Goal: Use online tool/utility: Use online tool/utility

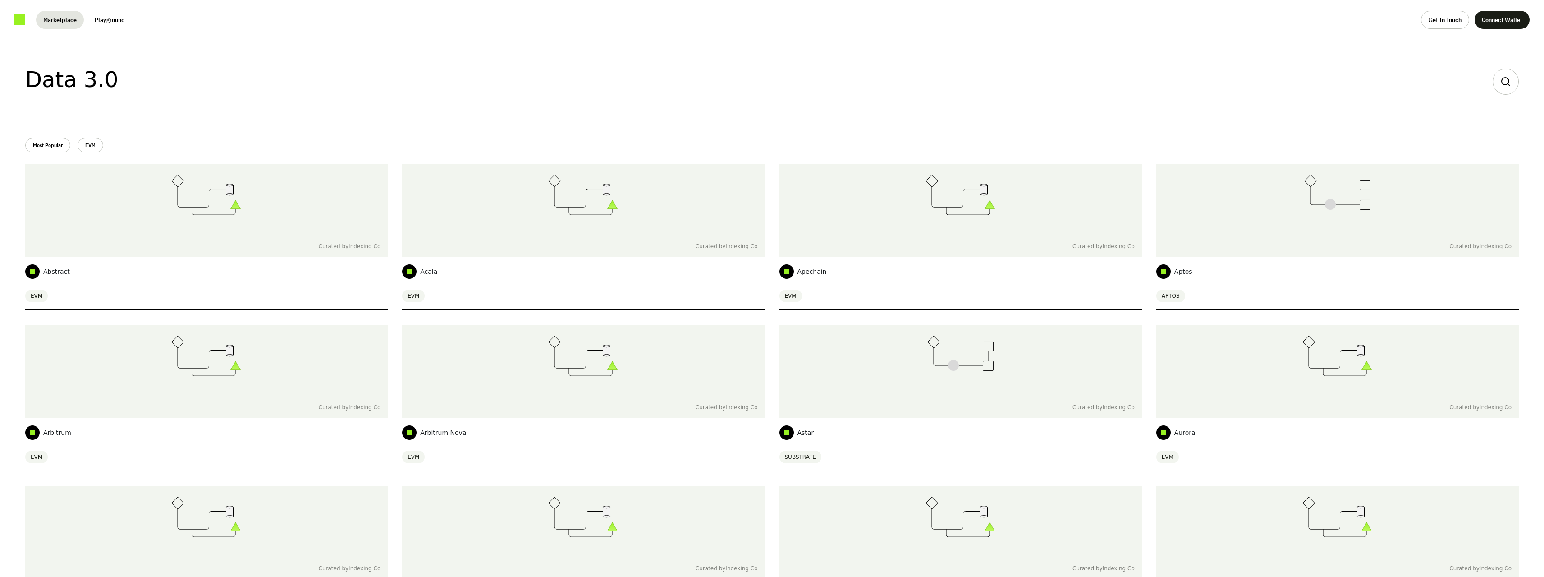
click at [1514, 83] on div at bounding box center [1506, 82] width 26 height 26
type input "*"
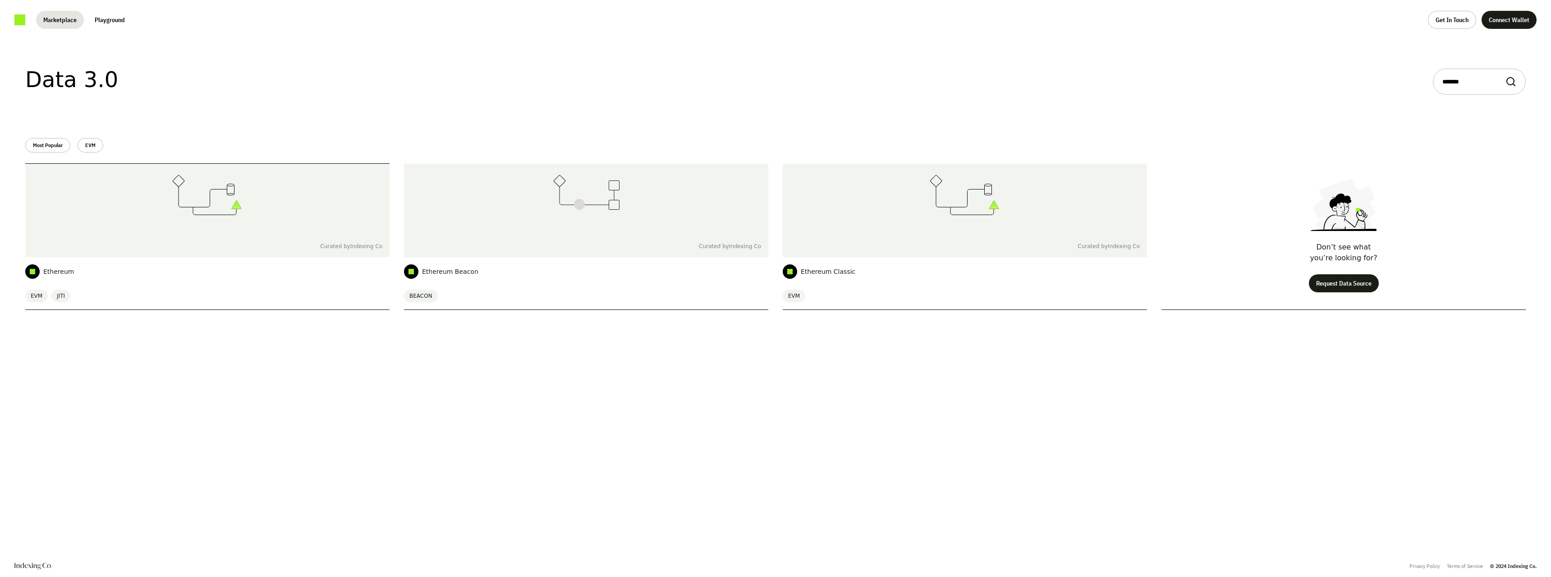
type input "*******"
click at [358, 192] on div at bounding box center [207, 200] width 364 height 72
click at [265, 230] on div at bounding box center [207, 200] width 364 height 72
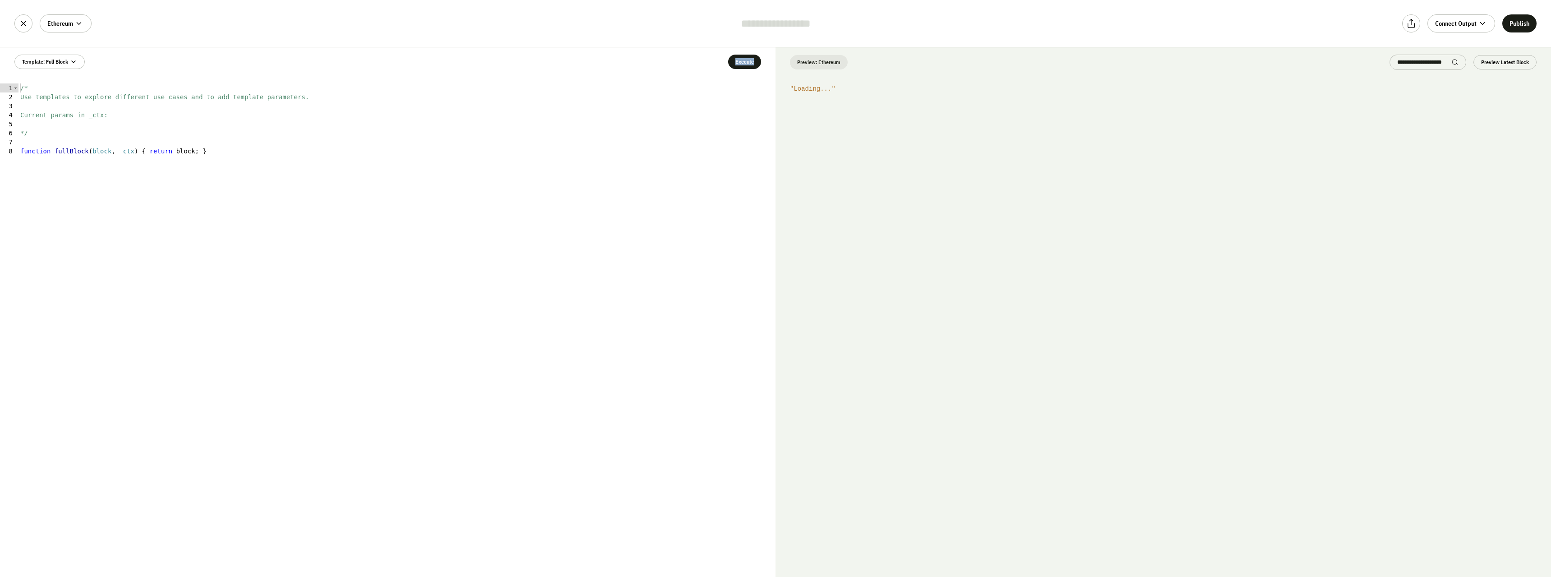
click at [445, 79] on div "Template: Full Block Execute 1 2 3 4 5 6 7 8 /* Use templates to explore differ…" at bounding box center [387, 311] width 775 height 529
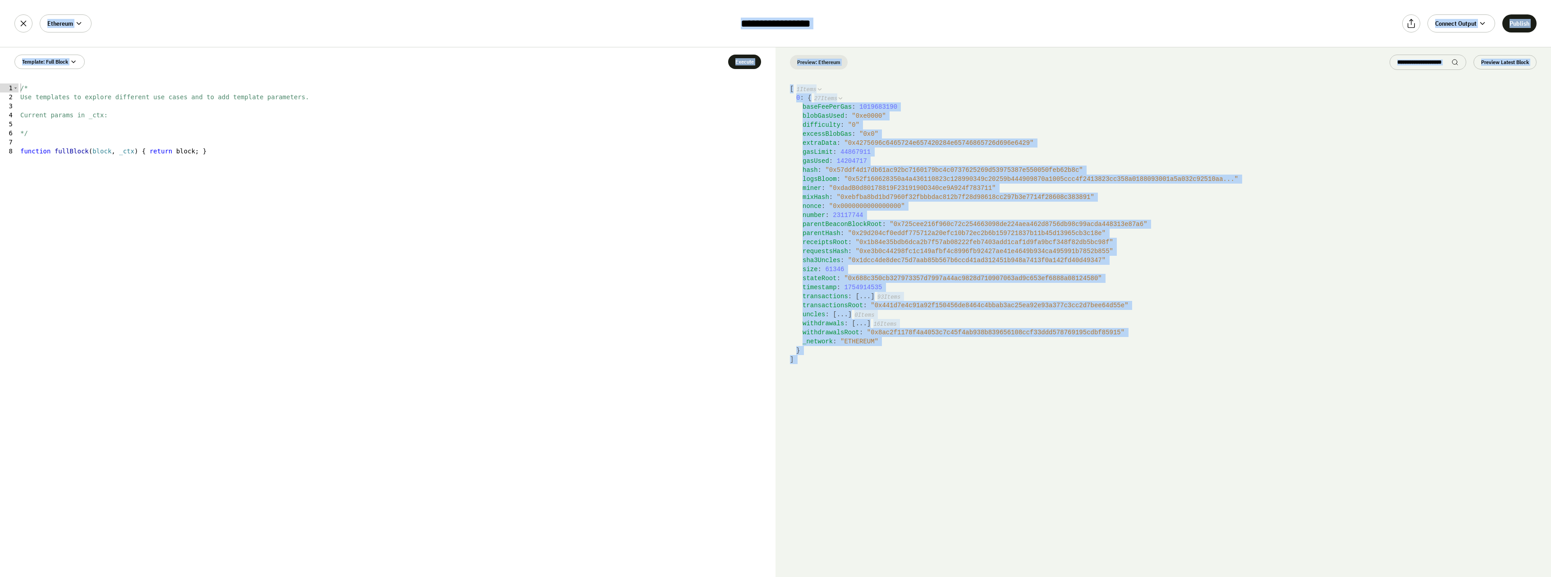
click at [430, 223] on div "/* Use templates to explore different use cases and to add template parameters.…" at bounding box center [396, 338] width 757 height 511
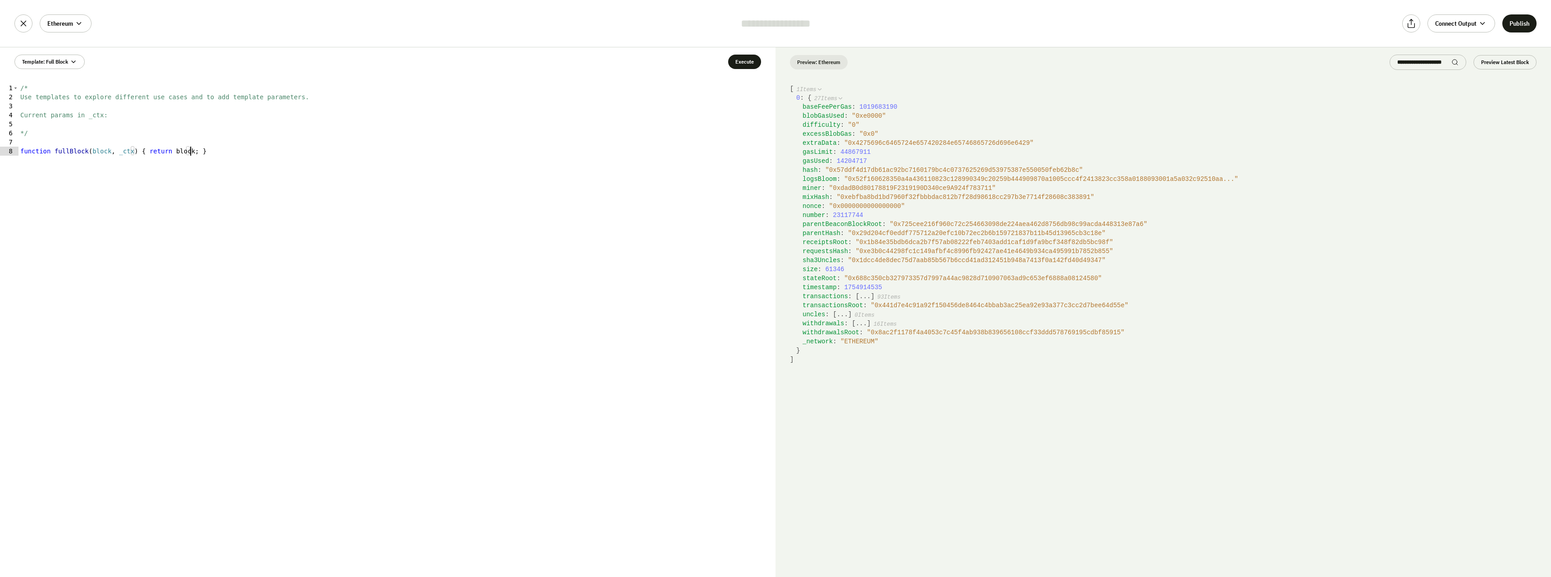
click at [430, 223] on div "/* Use templates to explore different use cases and to add template parameters.…" at bounding box center [396, 338] width 757 height 511
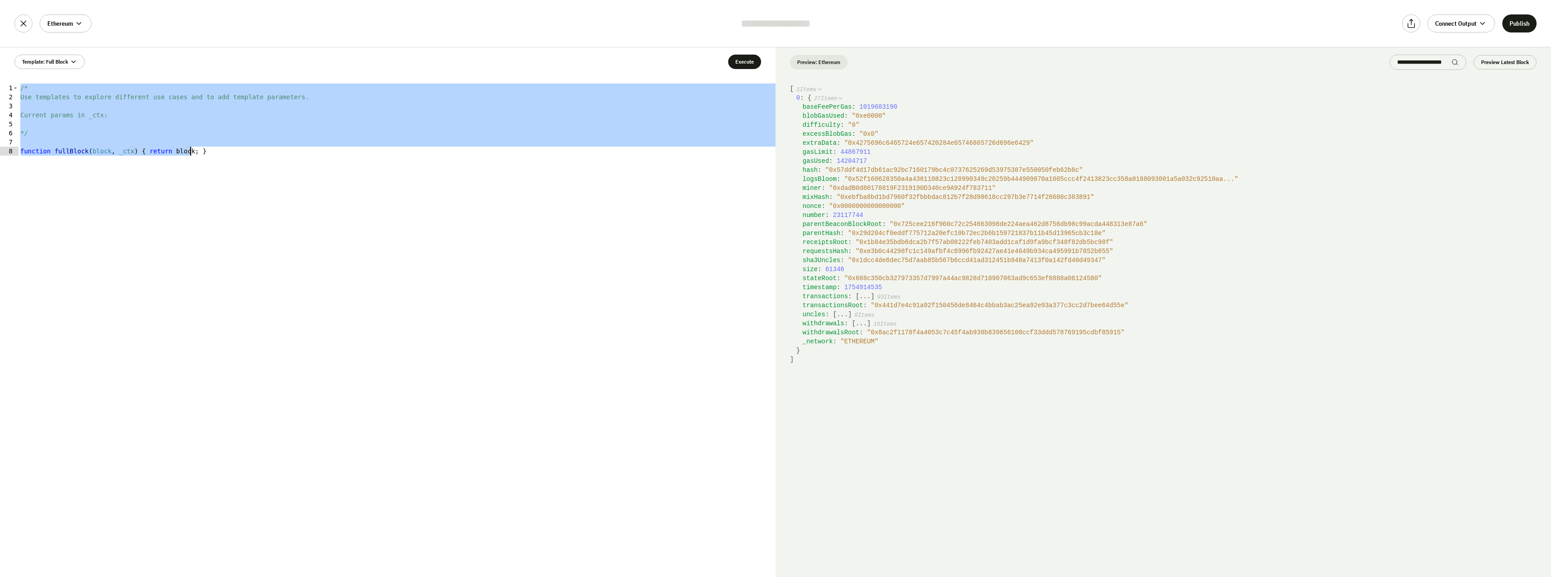
click at [608, 214] on div "/* Use templates to explore different use cases and to add template parameters.…" at bounding box center [396, 329] width 757 height 493
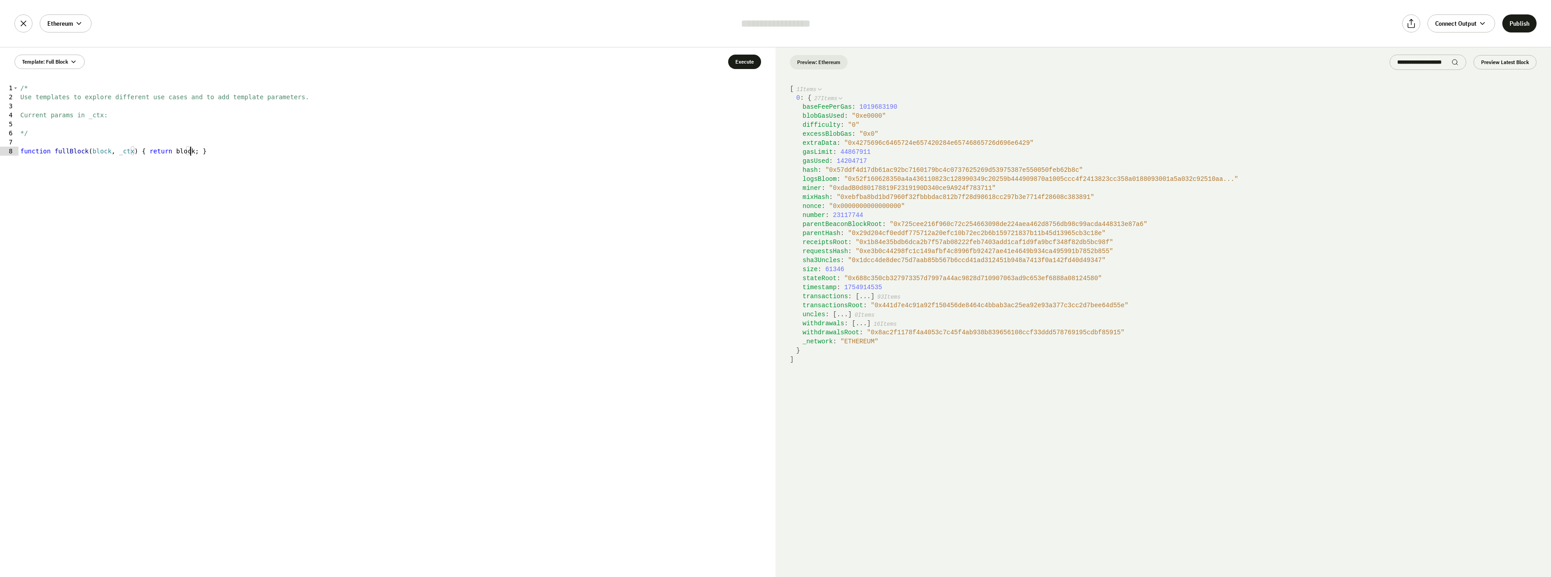
click at [878, 193] on span "" 0xebfba8bd1bd7960f32fbbbdac812b7f28d98618cc297b3e7714f28608c383891 "" at bounding box center [965, 196] width 257 height 7
click at [825, 193] on span "mixHash" at bounding box center [815, 196] width 27 height 7
click at [819, 286] on span "timestamp" at bounding box center [819, 287] width 34 height 7
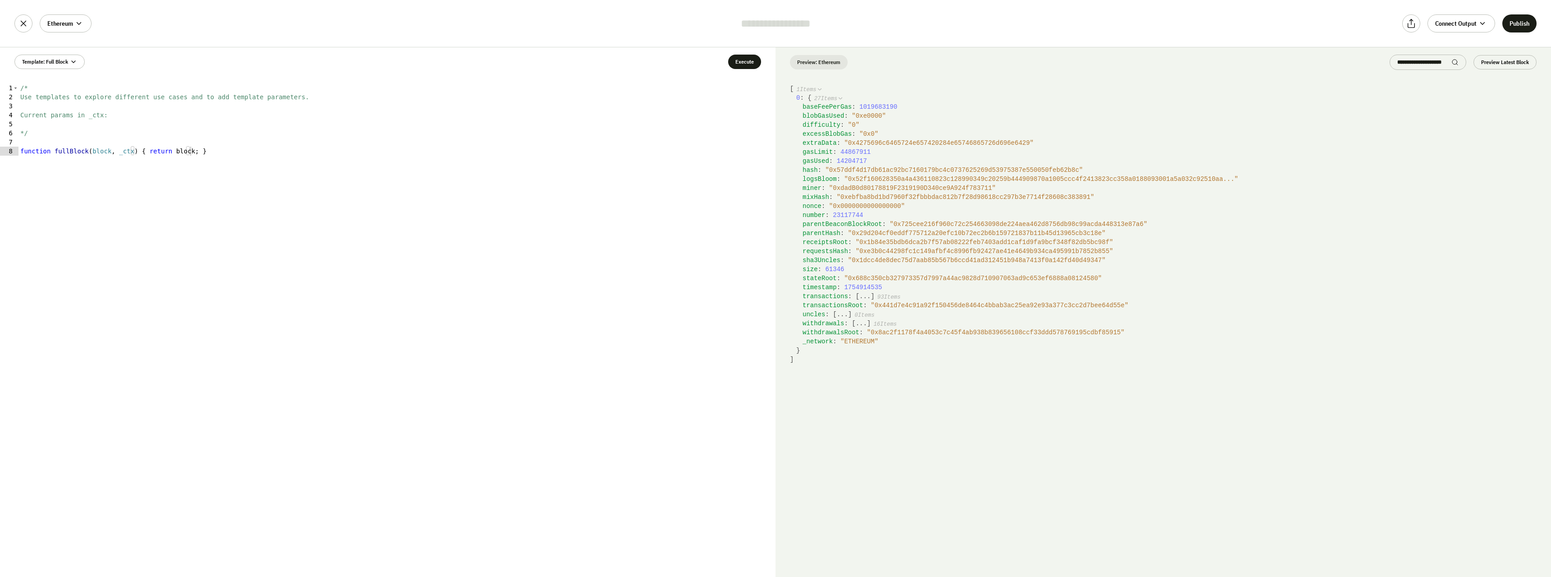
click at [819, 286] on span "timestamp" at bounding box center [819, 287] width 34 height 7
click at [862, 286] on span "1754914535" at bounding box center [863, 287] width 38 height 7
click at [873, 287] on span "1754914535" at bounding box center [863, 287] width 38 height 7
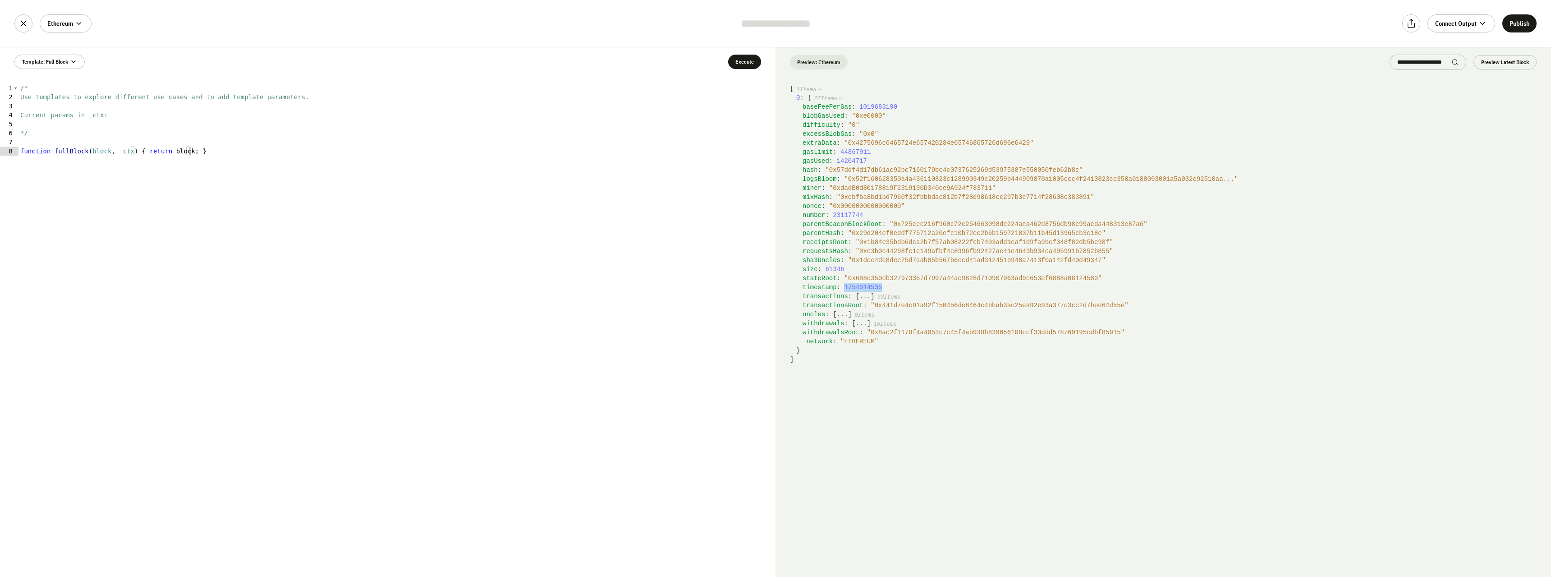
click at [873, 287] on span "1754914535" at bounding box center [863, 287] width 38 height 7
click at [292, 172] on div "/* Use templates to explore different use cases and to add template parameters.…" at bounding box center [396, 338] width 757 height 511
click at [180, 150] on div "/* Use templates to explore different use cases and to add template parameters.…" at bounding box center [396, 338] width 757 height 511
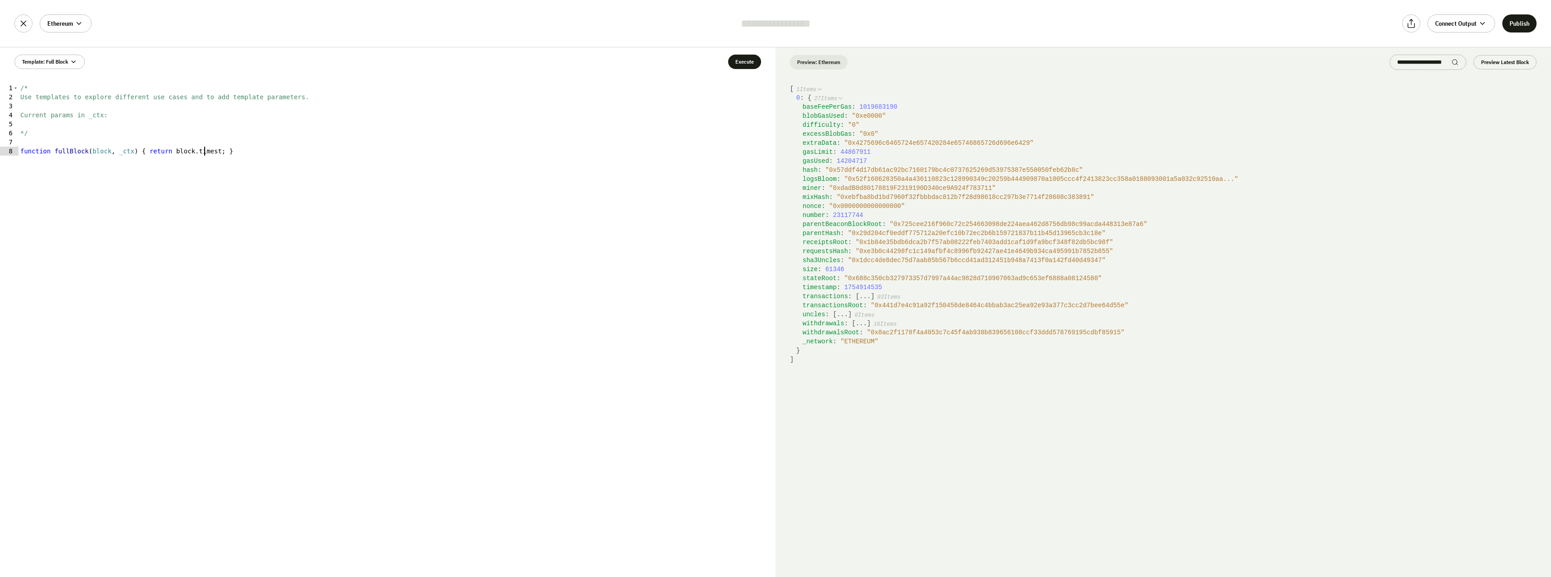
scroll to position [4, 14]
click at [755, 65] on button "Execute" at bounding box center [744, 62] width 33 height 14
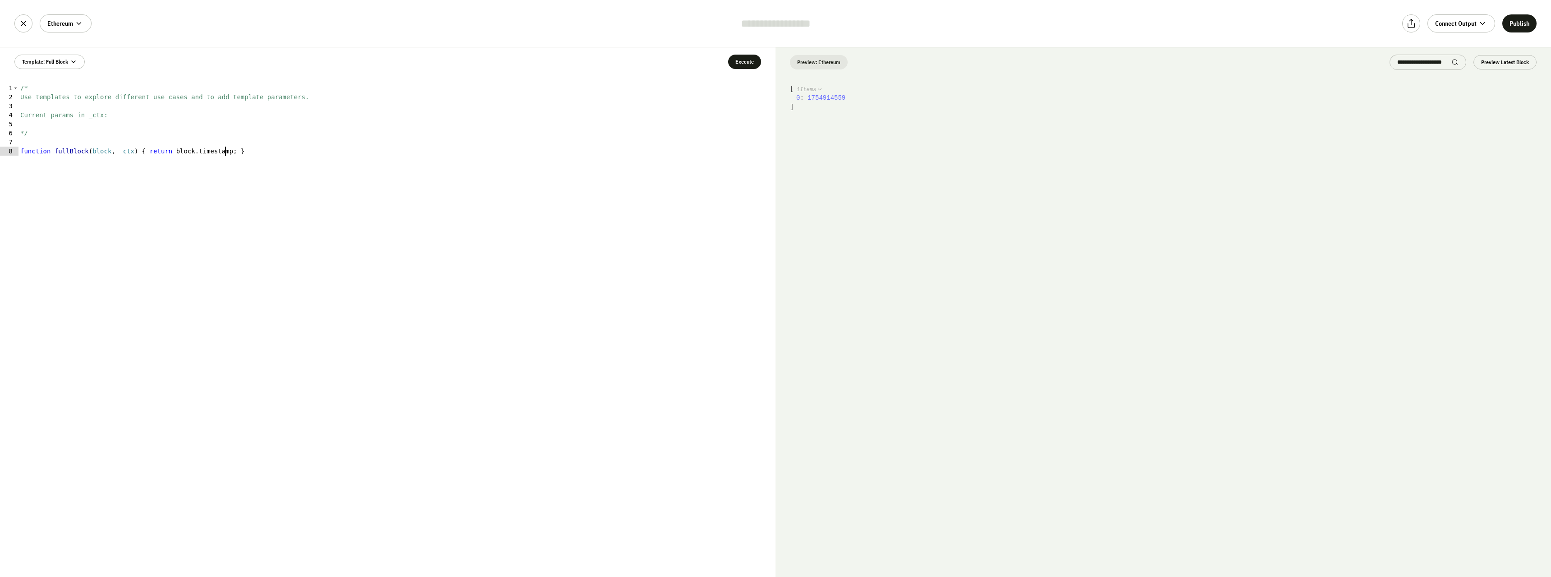
click at [394, 254] on div "/* Use templates to explore different use cases and to add template parameters.…" at bounding box center [396, 338] width 757 height 511
type textarea "**********"
click at [749, 62] on button "Execute" at bounding box center [744, 62] width 33 height 14
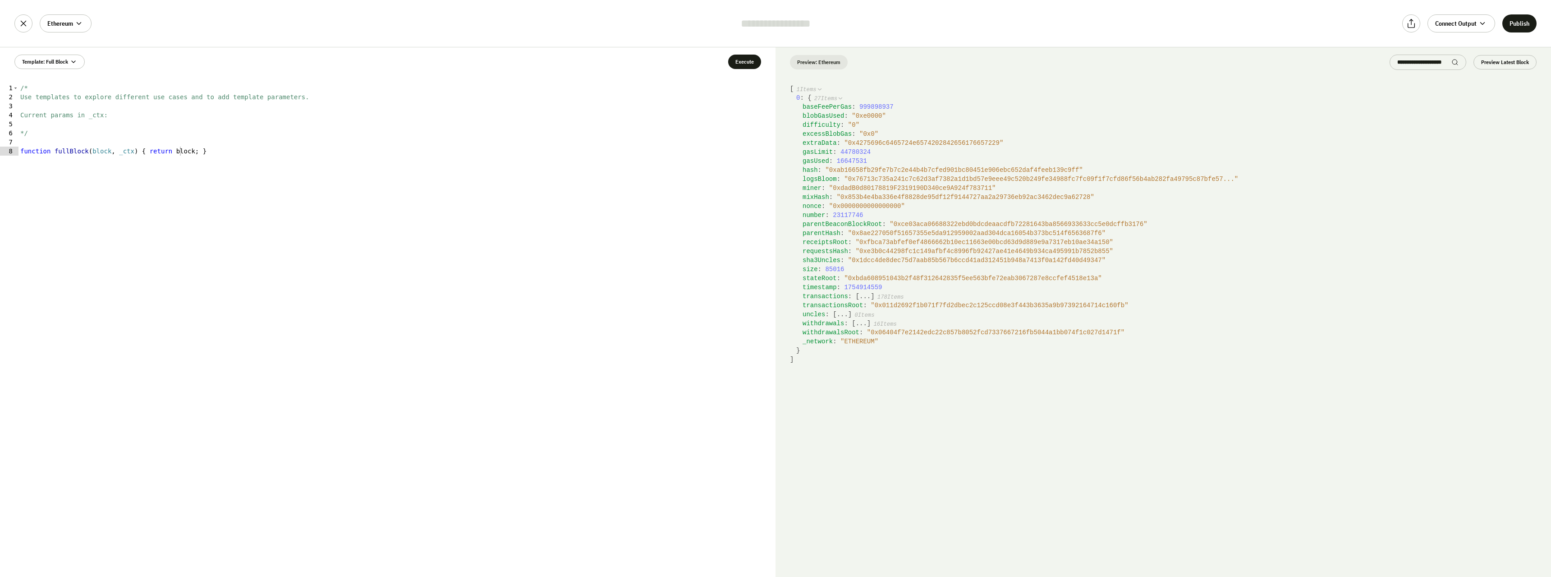
click at [848, 257] on span "" 0x1dcc4de8dec75d7aab85b567b6ccd41ad312451b948a7413f0a142fd40d49347 "" at bounding box center [976, 260] width 257 height 7
click at [856, 259] on span "" 0x1dcc4de8dec75d7aab85b567b6ccd41ad312451b948a7413f0a142fd40d49347 "" at bounding box center [976, 260] width 257 height 7
click at [911, 236] on span "" 0x8ae227050f51657355e5da912959002aad304dca16054b373bc514f6563687f6 "" at bounding box center [976, 232] width 257 height 7
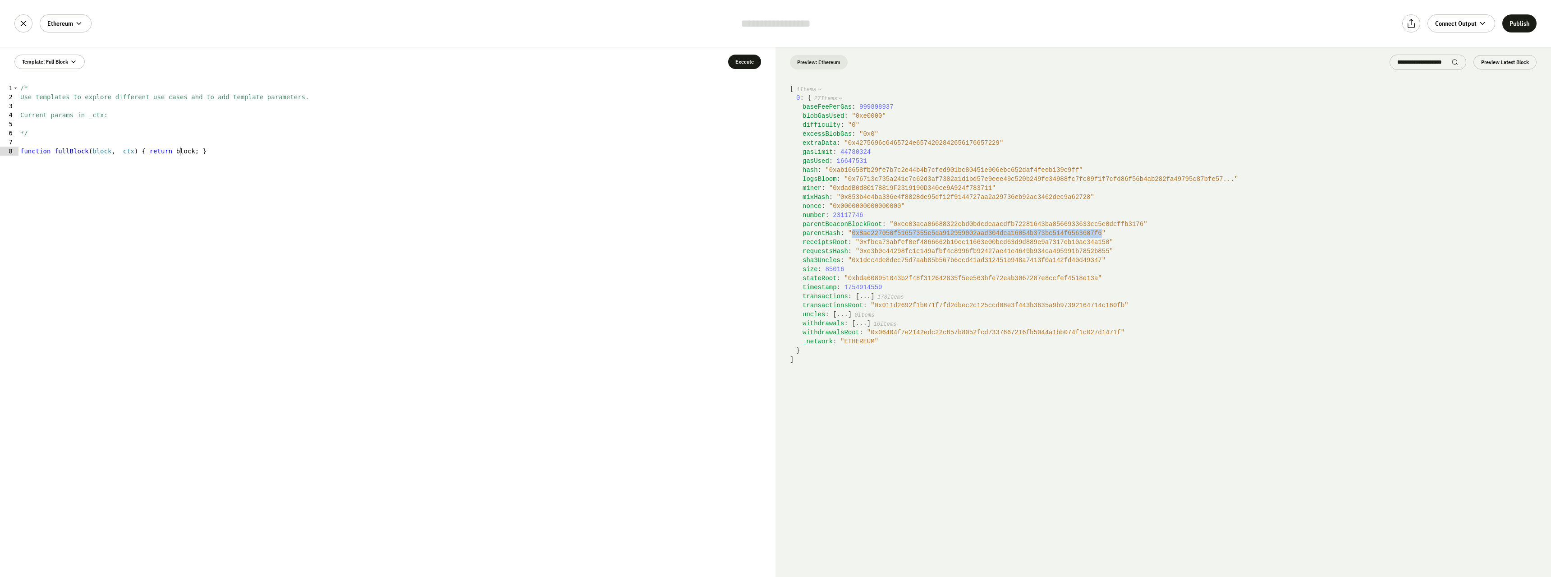
click at [911, 236] on span "" 0x8ae227050f51657355e5da912959002aad304dca16054b373bc514f6563687f6 "" at bounding box center [976, 232] width 257 height 7
click at [954, 235] on span "" 0x8ae227050f51657355e5da912959002aad304dca16054b373bc514f6563687f6 "" at bounding box center [976, 232] width 257 height 7
